Goal: Information Seeking & Learning: Learn about a topic

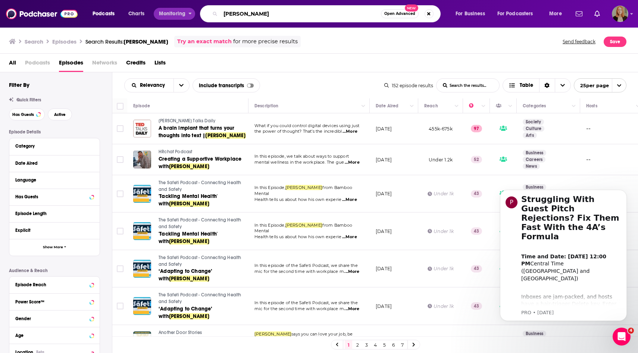
drag, startPoint x: 233, startPoint y: 15, endPoint x: 191, endPoint y: 13, distance: 42.2
click at [191, 13] on div "Podcasts Charts Monitoring [PERSON_NAME] Open Advanced New For Business For Pod…" at bounding box center [327, 13] width 481 height 17
type input "new scientist"
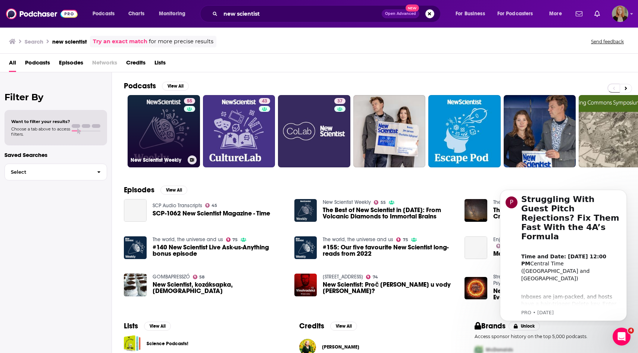
click at [166, 122] on link "55 New Scientist Weekly" at bounding box center [164, 131] width 72 height 72
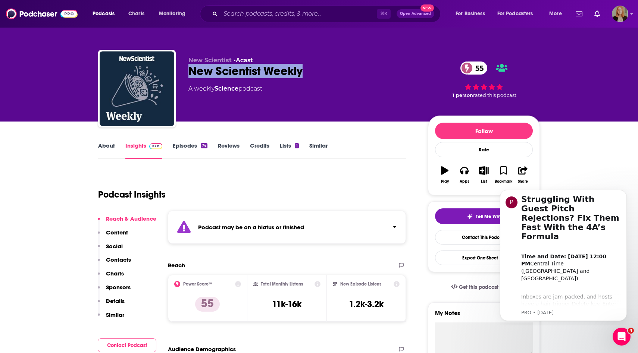
drag, startPoint x: 334, startPoint y: 71, endPoint x: 189, endPoint y: 69, distance: 145.1
click at [189, 69] on div "New Scientist Weekly 55" at bounding box center [301, 71] width 227 height 15
copy h2 "New Scientist Weekly"
